Goal: Task Accomplishment & Management: Manage account settings

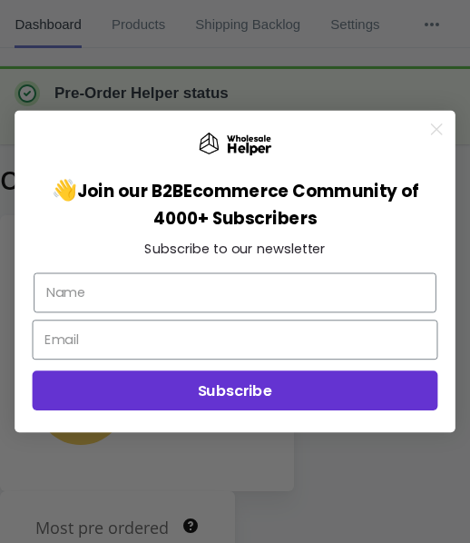
click at [127, 19] on div "Close dialog 👋 Join our B2B Ecommerce Community of 4000+ Subscribers Subscribe …" at bounding box center [235, 271] width 470 height 543
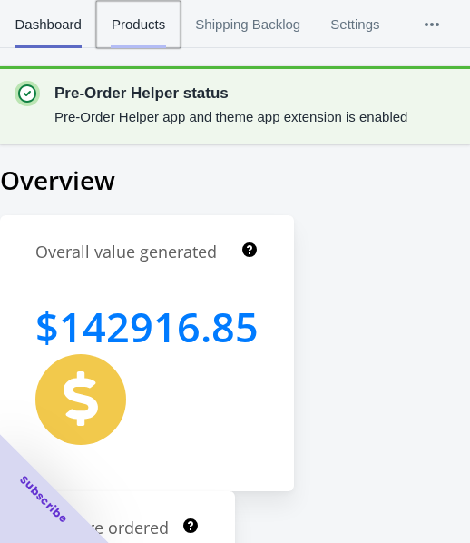
click at [127, 25] on span "Products" at bounding box center [138, 24] width 54 height 47
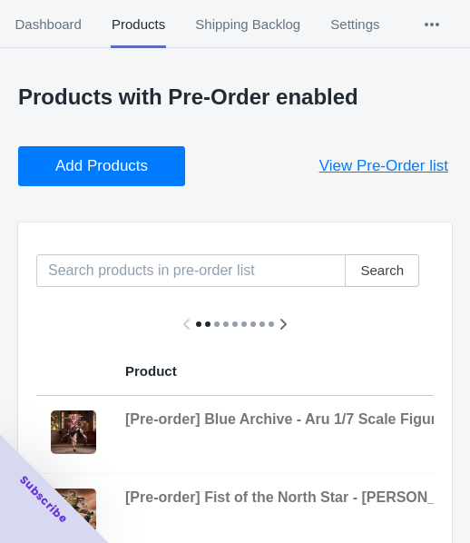
click at [159, 166] on button "Add Products" at bounding box center [101, 166] width 167 height 40
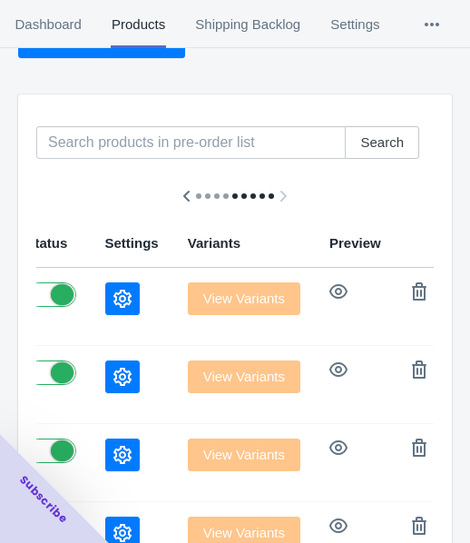
scroll to position [112, 0]
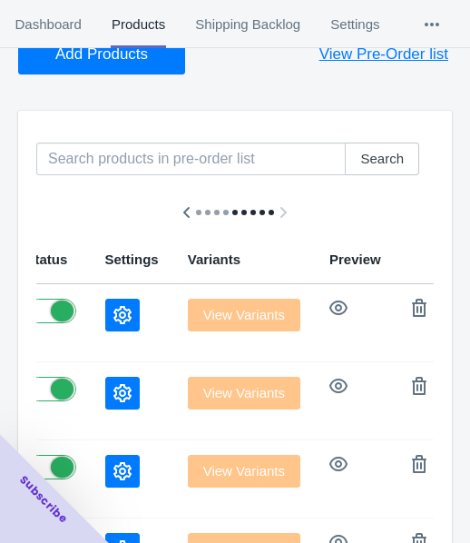
click at [105, 302] on button "button" at bounding box center [122, 315] width 34 height 33
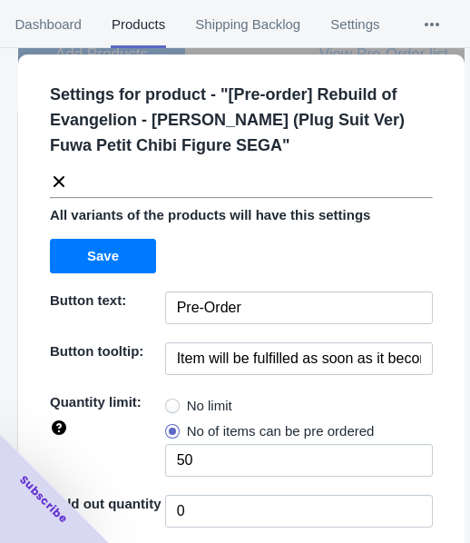
click at [227, 405] on span "No limit" at bounding box center [209, 406] width 45 height 18
click at [171, 402] on input "No limit" at bounding box center [170, 401] width 1 height 1
radio input "true"
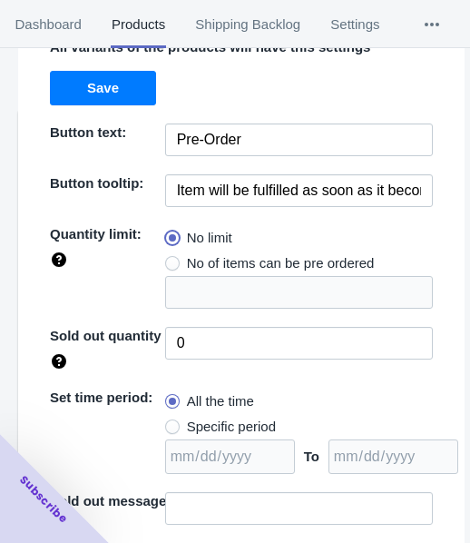
scroll to position [263, 0]
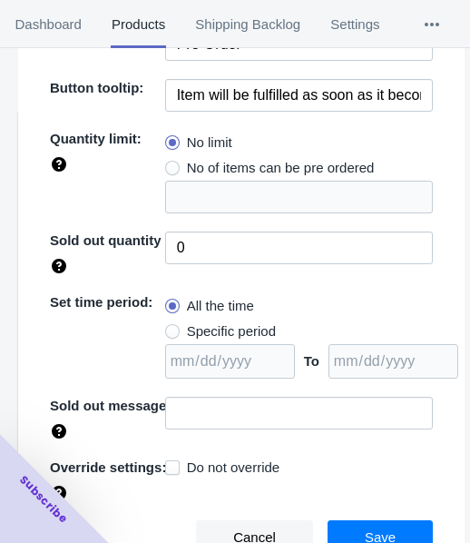
drag, startPoint x: 228, startPoint y: 328, endPoint x: 337, endPoint y: 332, distance: 109.0
click at [227, 329] on span "Specific period" at bounding box center [231, 331] width 89 height 18
click at [171, 328] on input "Specific period" at bounding box center [170, 327] width 1 height 1
radio input "true"
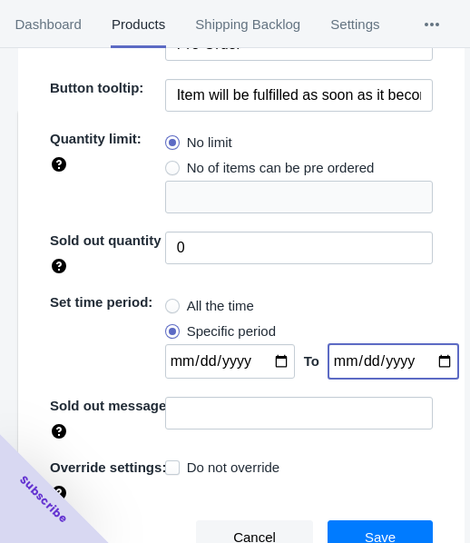
click at [428, 359] on input "date" at bounding box center [394, 361] width 130 height 34
type input "[DATE]"
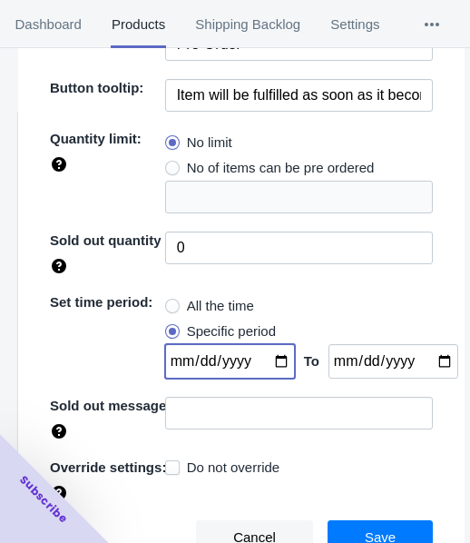
click at [270, 358] on input "date" at bounding box center [230, 361] width 130 height 34
type input "[DATE]"
click at [376, 530] on span "Save" at bounding box center [380, 537] width 31 height 15
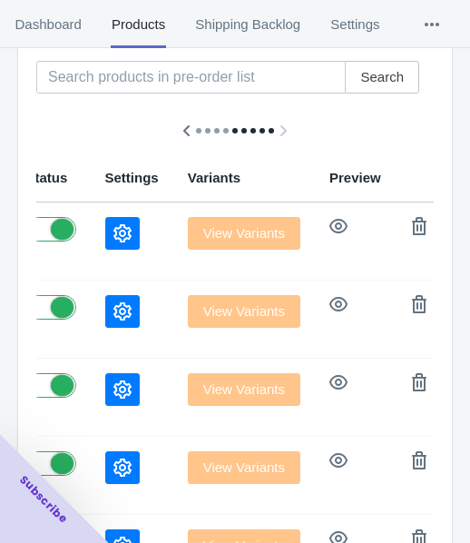
scroll to position [202, 0]
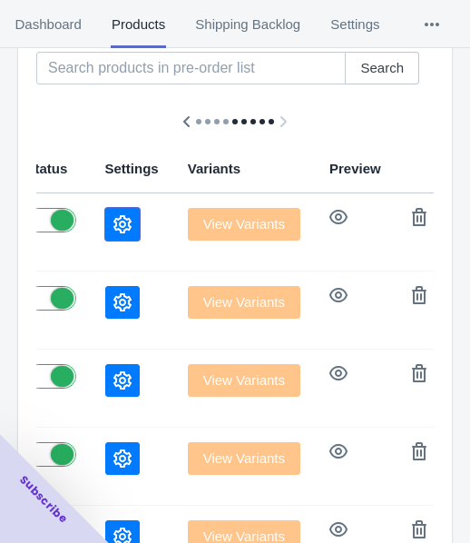
click at [105, 237] on button "button" at bounding box center [122, 224] width 34 height 33
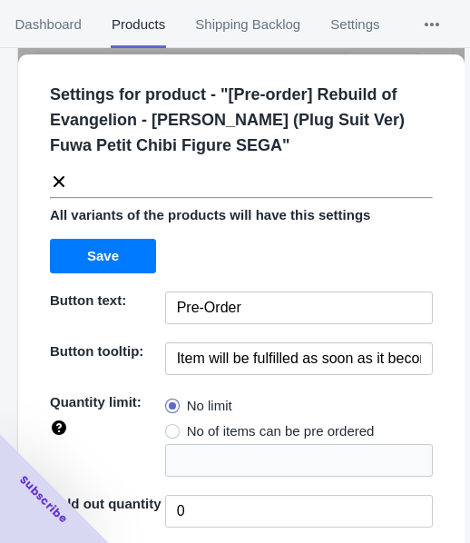
click at [63, 185] on icon at bounding box center [59, 181] width 11 height 11
